Goal: Information Seeking & Learning: Learn about a topic

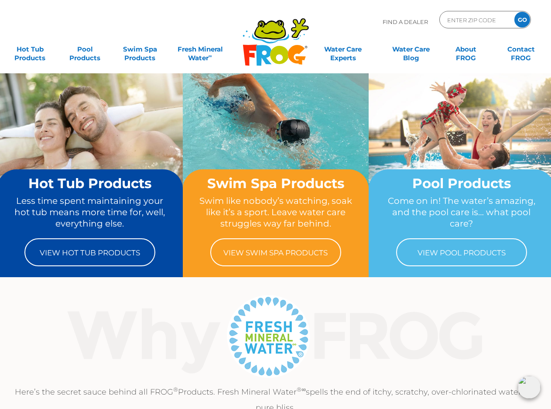
click at [234, 9] on div ".st130{clip-path:url(#SVGID_2_);fill-rule:evenodd;clip-rule:evenodd;fill:#C3CC0…" at bounding box center [275, 36] width 533 height 73
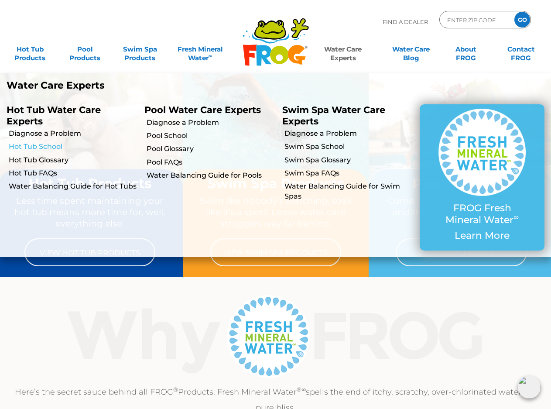
click at [49, 150] on link "Hot Tub School" at bounding box center [73, 147] width 129 height 10
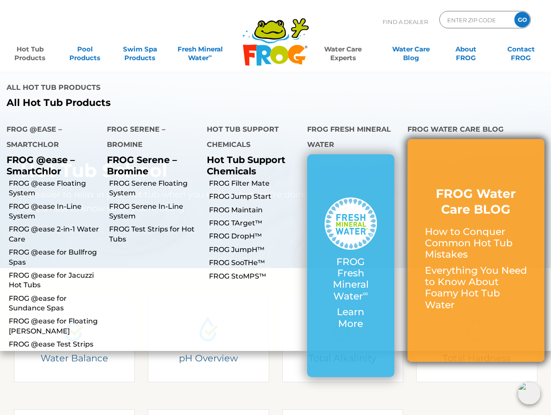
click at [462, 186] on h3 "FROG Water Care BLOG" at bounding box center [476, 202] width 102 height 32
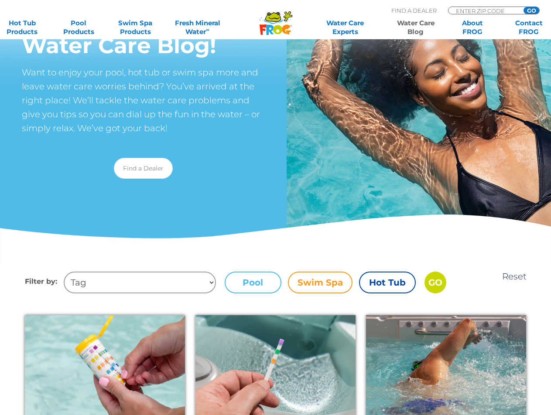
scroll to position [174, 0]
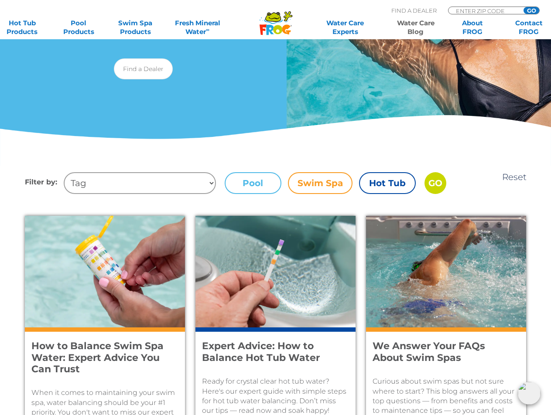
click at [372, 182] on label "Hot Tub" at bounding box center [387, 183] width 57 height 22
click at [0, 0] on input "Hot Tub" at bounding box center [0, 0] width 0 height 0
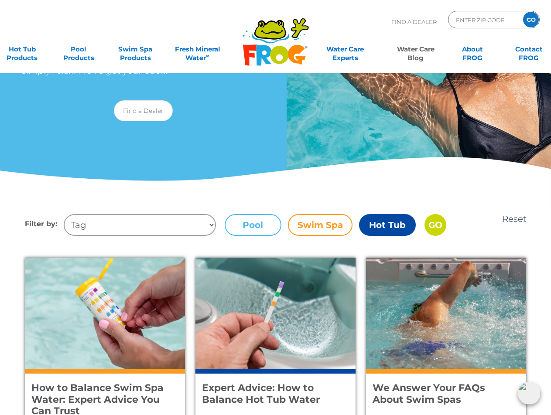
scroll to position [0, 0]
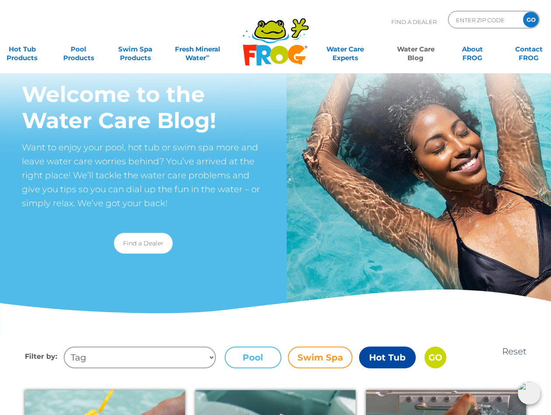
click at [133, 351] on select "Tag Tips + Tricks health benefits hydrotherapy Too much chlorine or bromine Hot…" at bounding box center [140, 358] width 152 height 22
click at [256, 324] on div "Welcome to the Water Care Blog! Want to enjoy your pool, hot tub or swim spa mo…" at bounding box center [275, 170] width 551 height 340
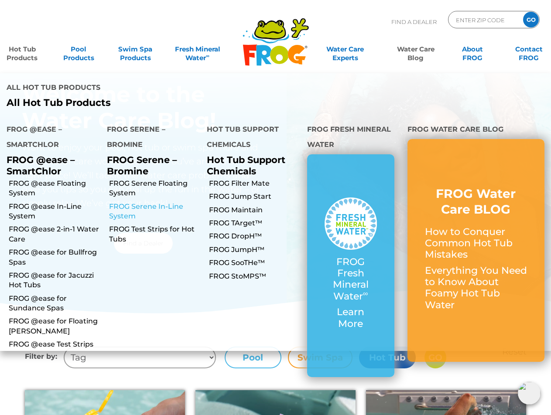
click at [133, 202] on link "FROG Serene In-Line System" at bounding box center [155, 212] width 92 height 20
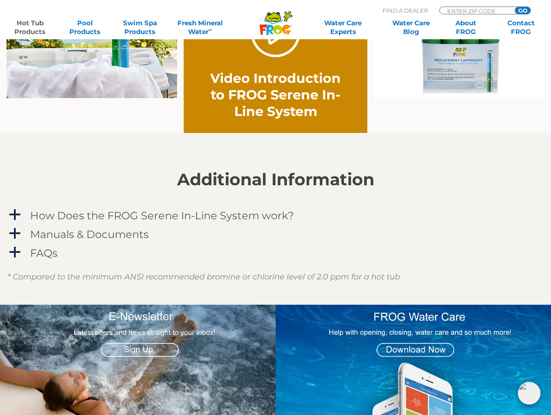
scroll to position [654, 0]
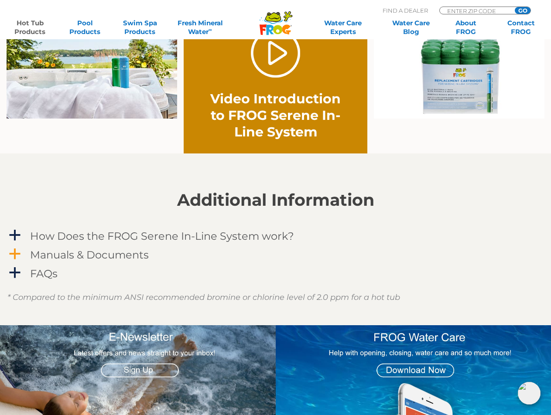
click at [37, 258] on h4 "Manuals & Documents" at bounding box center [89, 255] width 119 height 12
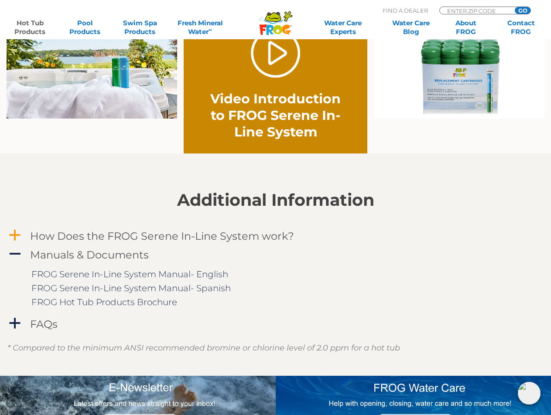
click at [53, 233] on h4 "How Does the FROG Serene In-Line System work?" at bounding box center [162, 236] width 264 height 12
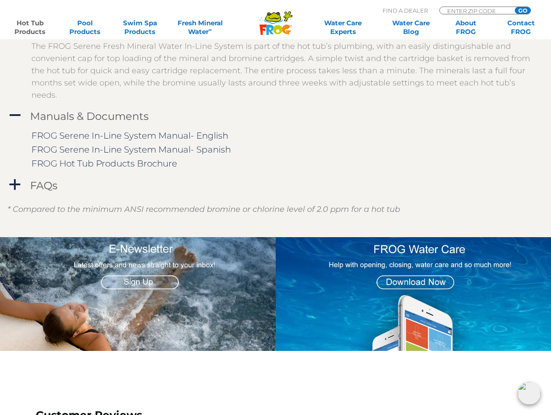
scroll to position [872, 0]
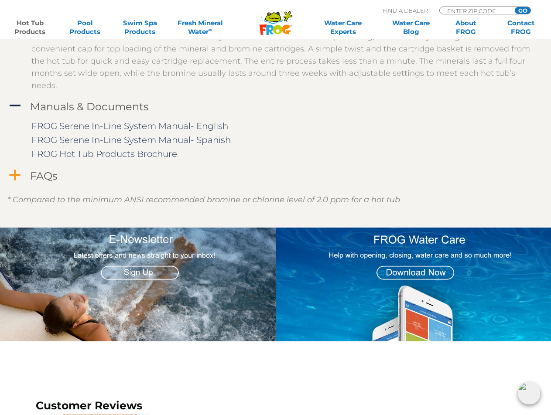
click at [33, 182] on div "FAQs" at bounding box center [256, 176] width 456 height 16
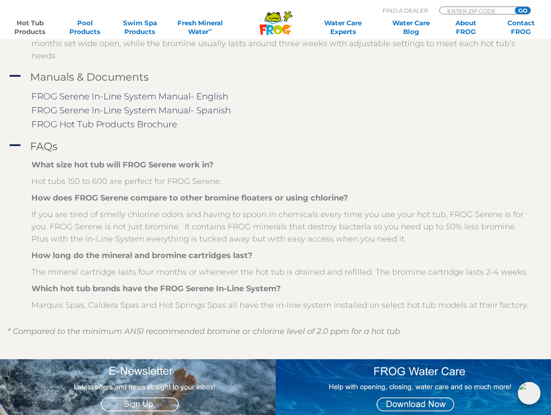
scroll to position [1047, 0]
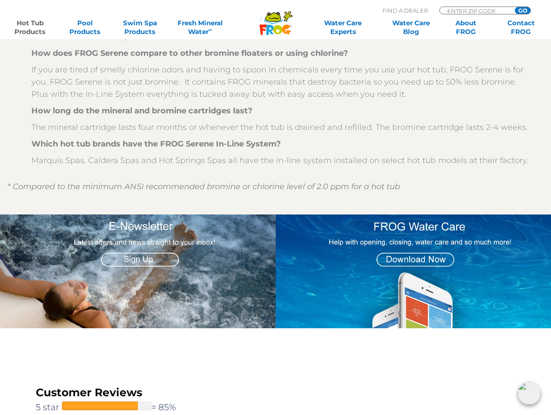
click at [415, 258] on img at bounding box center [414, 272] width 276 height 114
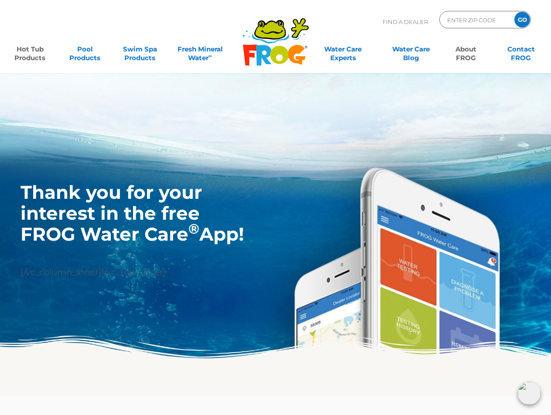
click at [30, 51] on link "Hot Tub Products" at bounding box center [30, 49] width 43 height 17
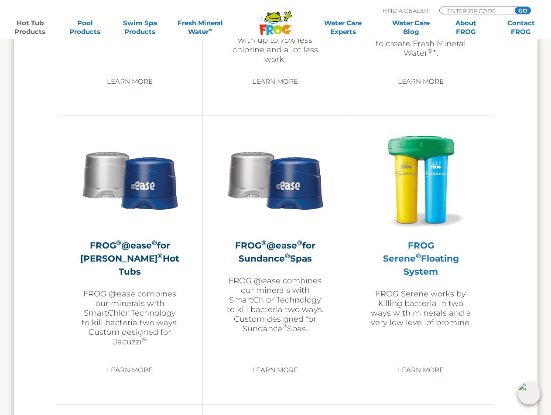
scroll to position [1744, 0]
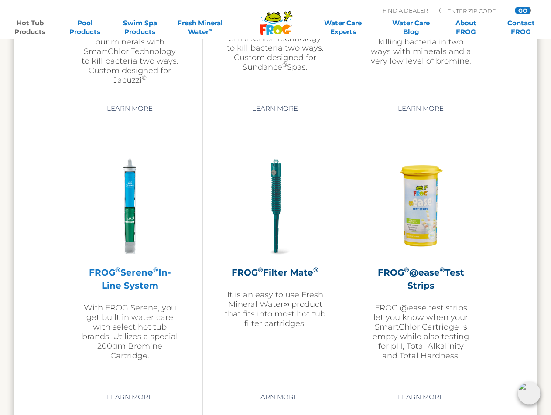
click at [145, 276] on h2 "FROG ® Serene ® In-Line System" at bounding box center [129, 279] width 101 height 26
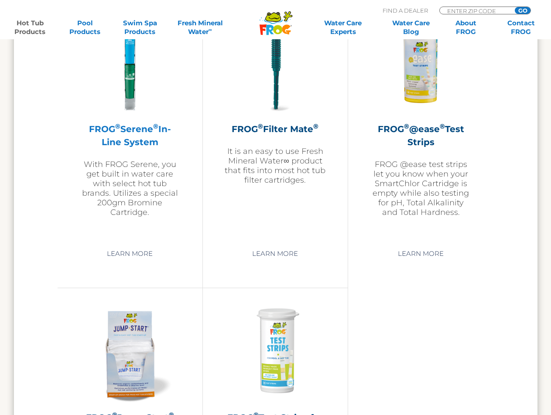
scroll to position [2093, 0]
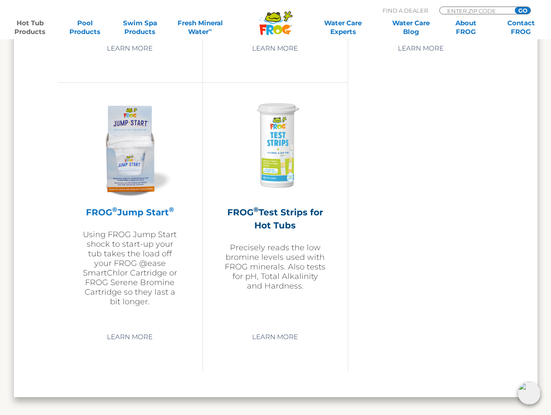
click at [132, 158] on img at bounding box center [129, 146] width 101 height 101
